Goal: Use online tool/utility: Utilize a website feature to perform a specific function

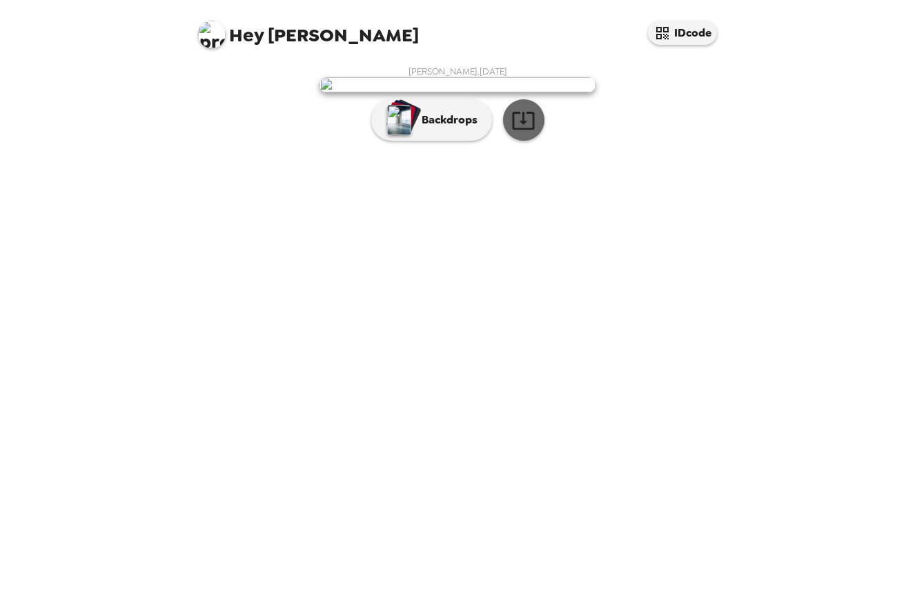
click at [525, 130] on icon "button" at bounding box center [523, 121] width 22 height 18
click at [436, 128] on p "Backdrops" at bounding box center [446, 120] width 63 height 17
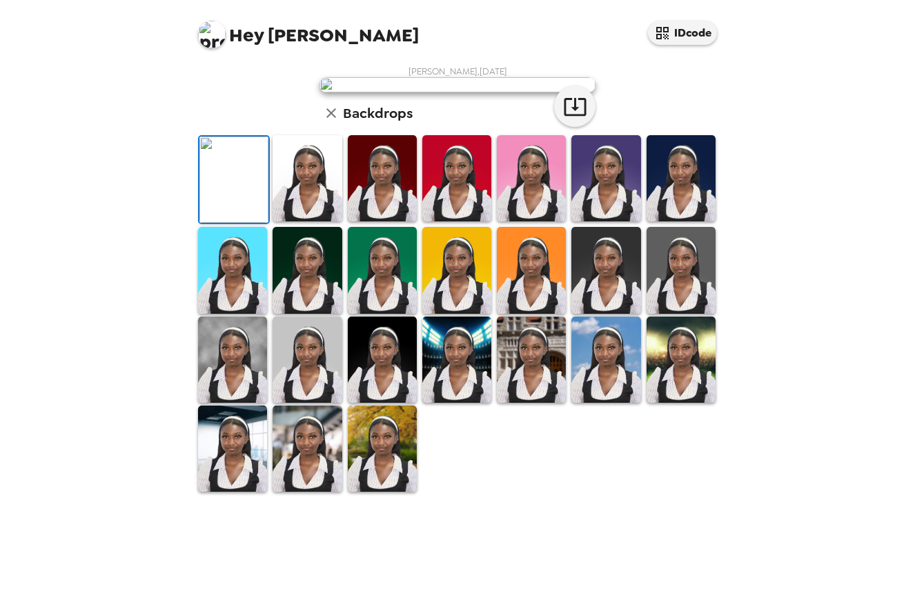
scroll to position [119, 0]
click at [313, 222] on img at bounding box center [307, 178] width 69 height 86
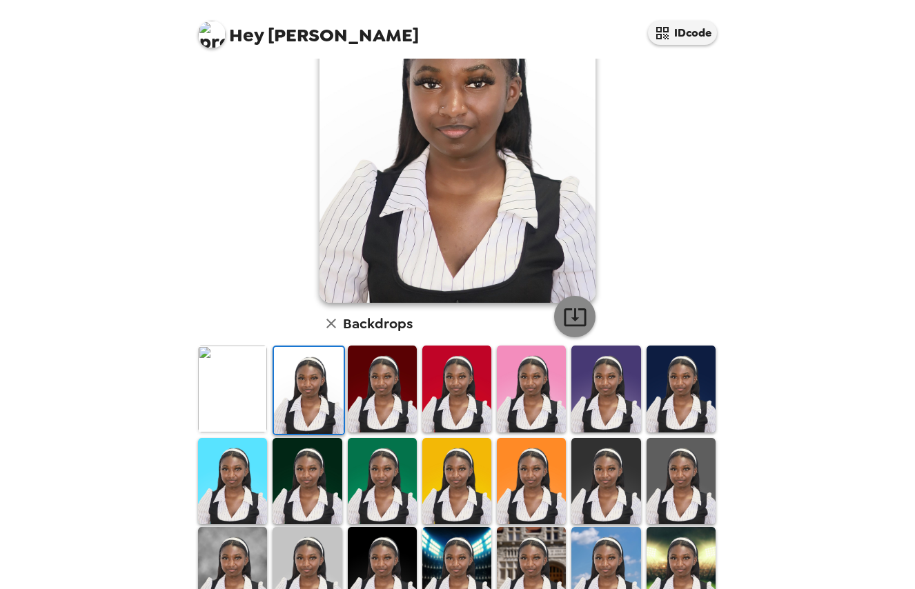
click at [578, 326] on icon "button" at bounding box center [575, 317] width 22 height 18
click at [395, 382] on img at bounding box center [382, 389] width 69 height 86
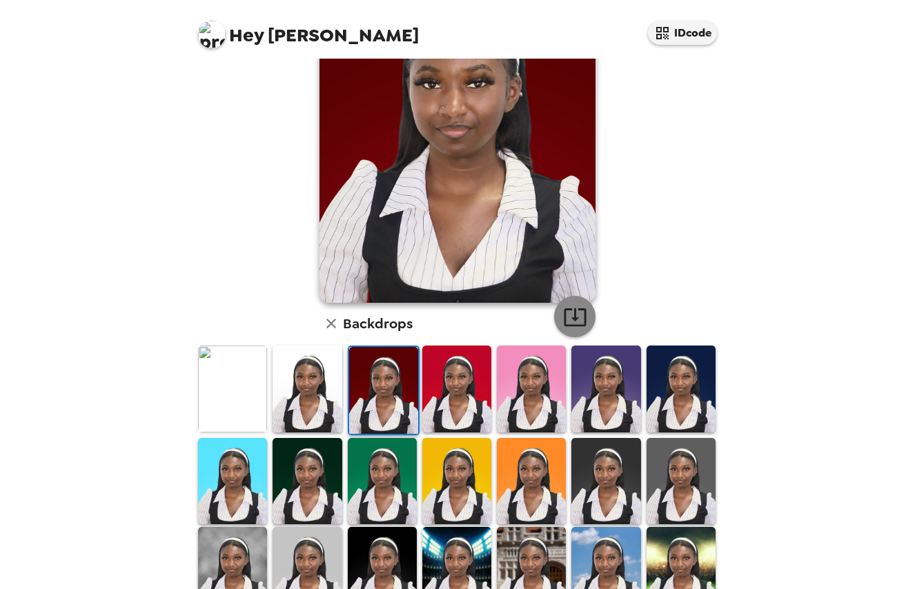
click at [585, 323] on icon "button" at bounding box center [575, 317] width 22 height 18
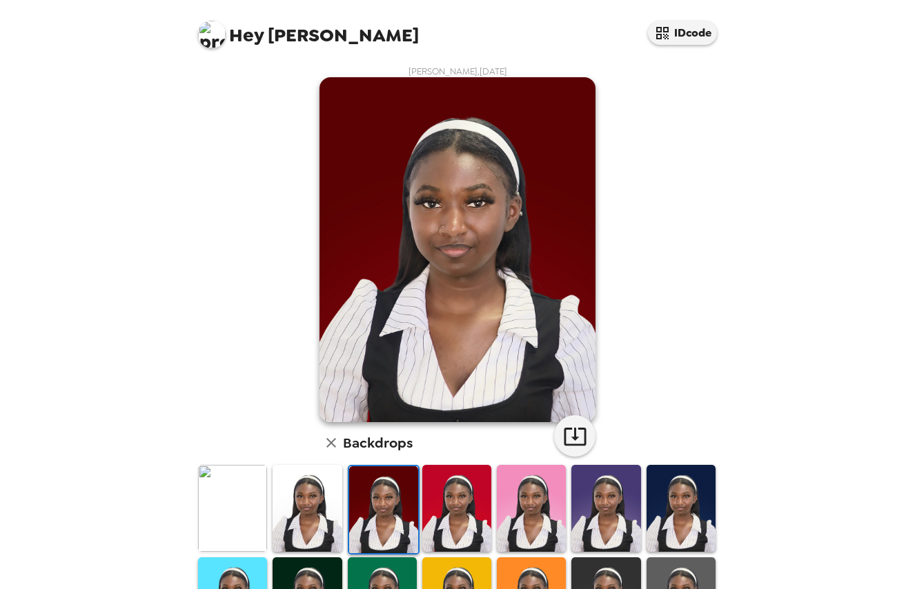
scroll to position [0, 0]
